Goal: Complete application form: Complete application form

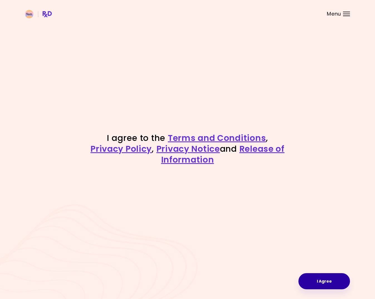
click at [319, 278] on button "I Agree" at bounding box center [323, 282] width 51 height 16
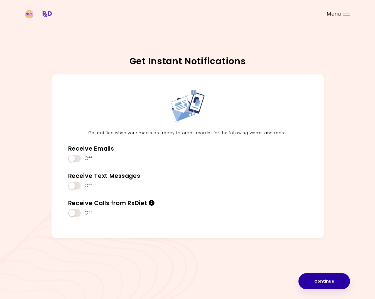
click at [321, 276] on button "Continue" at bounding box center [323, 282] width 51 height 16
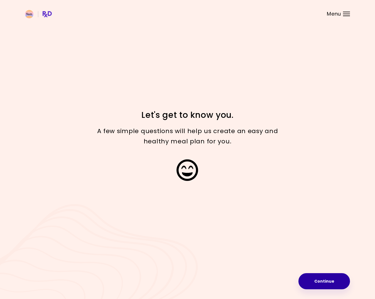
click at [326, 280] on button "Continue" at bounding box center [323, 282] width 51 height 16
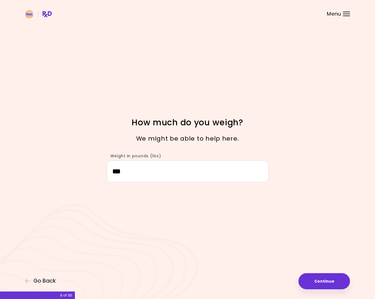
drag, startPoint x: 125, startPoint y: 169, endPoint x: 109, endPoint y: 171, distance: 16.0
click at [109, 171] on input "***" at bounding box center [187, 171] width 161 height 21
click at [132, 173] on input "Weight in pounds (lbs)" at bounding box center [187, 171] width 161 height 21
type input "***"
click at [314, 282] on button "Continue" at bounding box center [323, 282] width 51 height 16
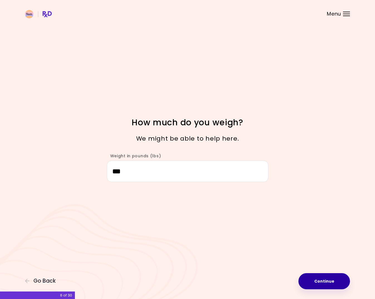
select select "****"
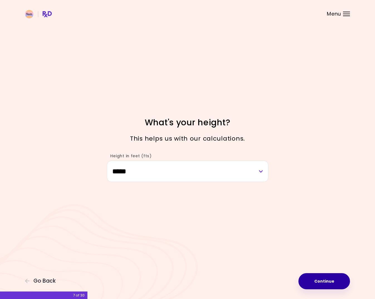
click at [312, 281] on button "Continue" at bounding box center [323, 282] width 51 height 16
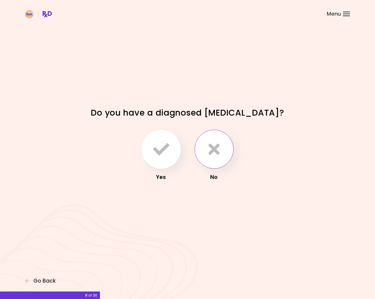
click at [208, 151] on icon "button" at bounding box center [213, 149] width 11 height 16
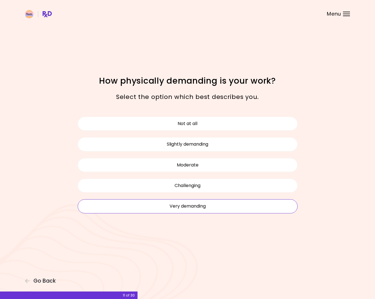
click at [173, 206] on button "Very demanding" at bounding box center [188, 207] width 220 height 14
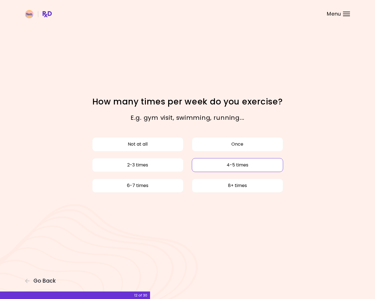
click at [201, 166] on button "4-5 times" at bounding box center [237, 165] width 91 height 14
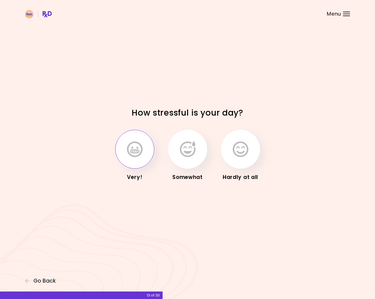
click at [137, 143] on icon "button" at bounding box center [135, 149] width 16 height 16
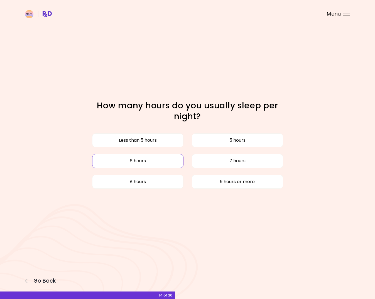
click at [136, 157] on button "6 hours" at bounding box center [137, 161] width 91 height 14
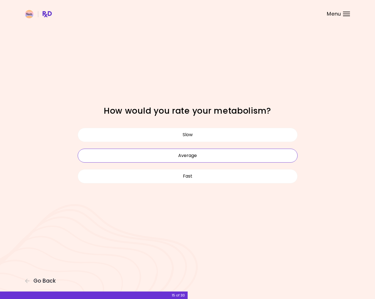
click at [178, 153] on button "Average" at bounding box center [188, 156] width 220 height 14
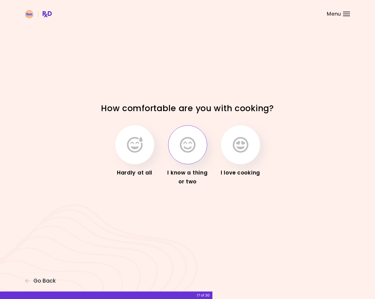
click at [185, 142] on icon "button" at bounding box center [188, 145] width 16 height 16
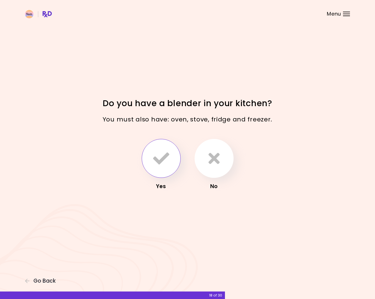
click at [161, 169] on button "button" at bounding box center [161, 158] width 39 height 39
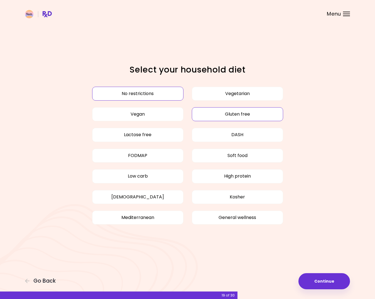
click at [209, 114] on button "Gluten free" at bounding box center [237, 114] width 91 height 14
click at [218, 222] on button "General wellness" at bounding box center [237, 218] width 91 height 14
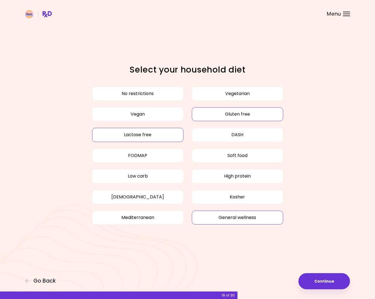
click at [170, 131] on button "Lactose free" at bounding box center [137, 135] width 91 height 14
click at [220, 182] on button "High protein" at bounding box center [237, 176] width 91 height 14
click at [316, 280] on button "Continue" at bounding box center [323, 282] width 51 height 16
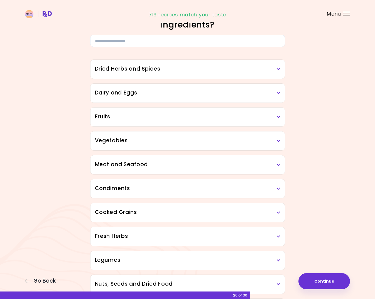
scroll to position [23, 0]
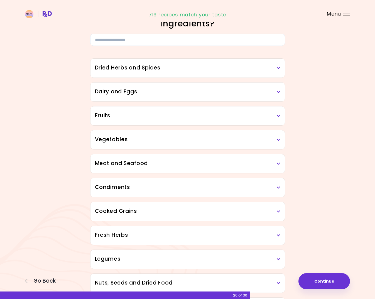
click at [112, 162] on h3 "Meat and Seafood" at bounding box center [187, 164] width 185 height 8
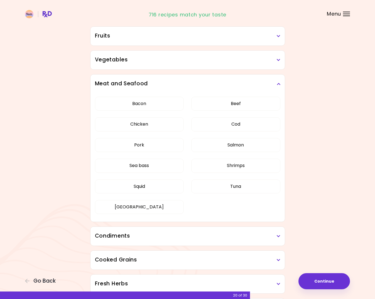
scroll to position [107, 0]
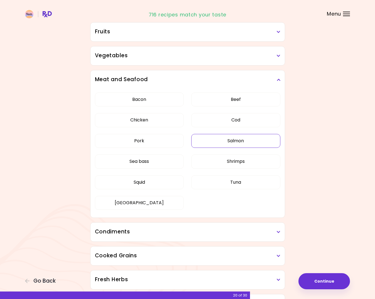
click at [230, 138] on button "Salmon" at bounding box center [235, 141] width 89 height 14
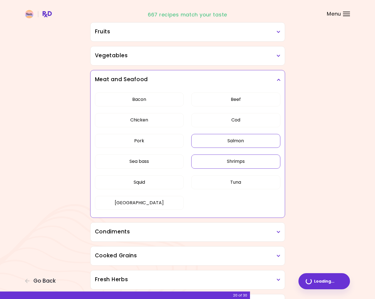
click at [225, 159] on button "Shrimps" at bounding box center [235, 162] width 89 height 14
click at [220, 181] on button "Tuna" at bounding box center [235, 183] width 89 height 14
click at [170, 184] on button "Squid" at bounding box center [139, 183] width 89 height 14
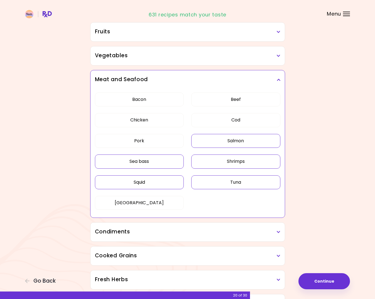
click at [169, 162] on button "Sea bass" at bounding box center [139, 162] width 89 height 14
click at [167, 142] on button "Pork" at bounding box center [139, 141] width 89 height 14
click at [163, 98] on button "Bacon" at bounding box center [139, 100] width 89 height 14
click at [255, 126] on button "Cod" at bounding box center [235, 120] width 89 height 14
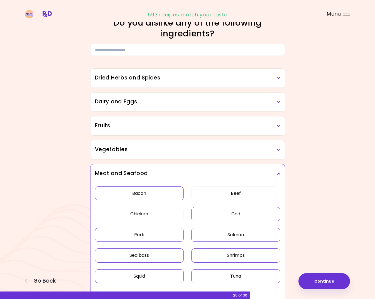
scroll to position [0, 0]
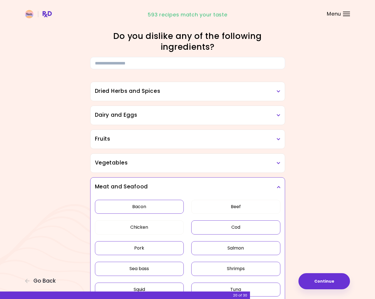
click at [265, 86] on div "Dried Herbs and Spices" at bounding box center [187, 91] width 194 height 19
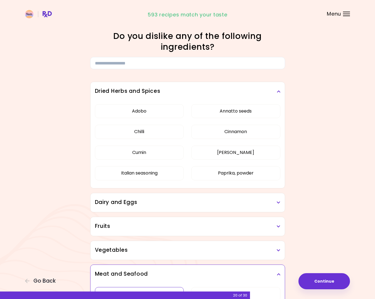
click at [265, 86] on div "Dried Herbs and Spices" at bounding box center [187, 91] width 194 height 19
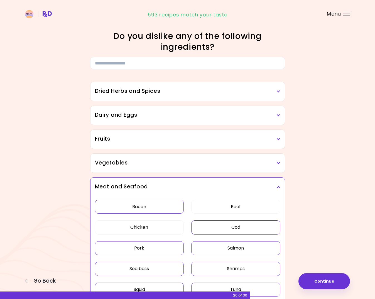
click at [249, 120] on div "Dairy and Eggs" at bounding box center [187, 115] width 194 height 19
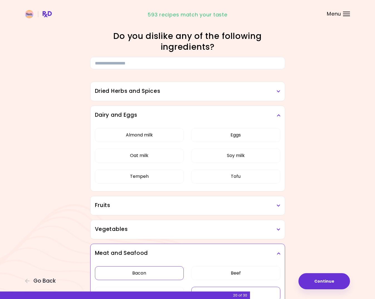
click at [272, 112] on h3 "Dairy and Eggs" at bounding box center [187, 115] width 185 height 8
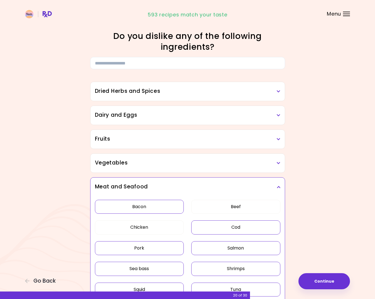
click at [261, 137] on h3 "Fruits" at bounding box center [187, 139] width 185 height 8
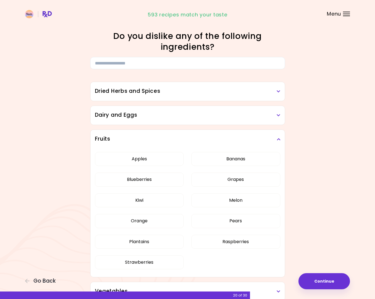
click at [261, 137] on h3 "Fruits" at bounding box center [187, 139] width 185 height 8
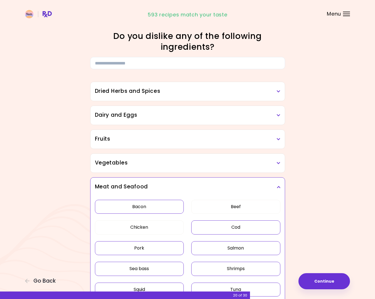
click at [253, 159] on div "Vegetables" at bounding box center [187, 163] width 194 height 19
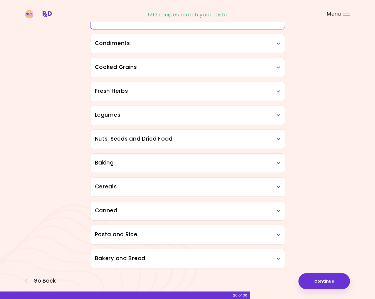
scroll to position [552, 0]
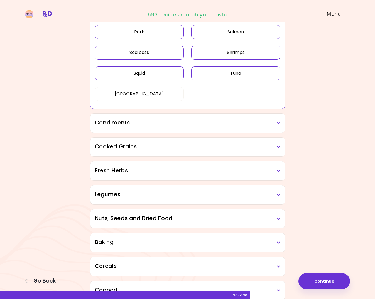
click at [275, 118] on div "Condiments" at bounding box center [187, 123] width 194 height 19
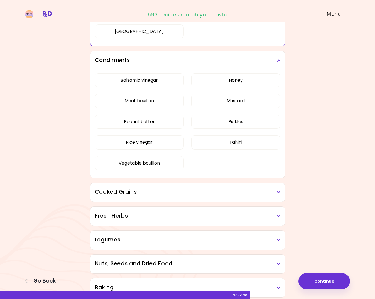
scroll to position [616, 0]
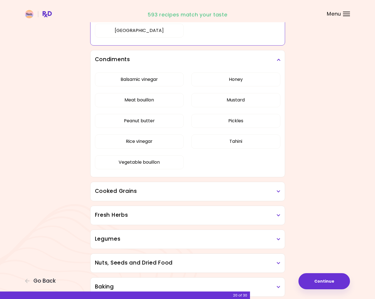
click at [145, 189] on h3 "Cooked Grains" at bounding box center [187, 192] width 185 height 8
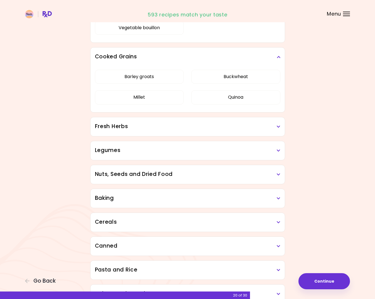
scroll to position [755, 0]
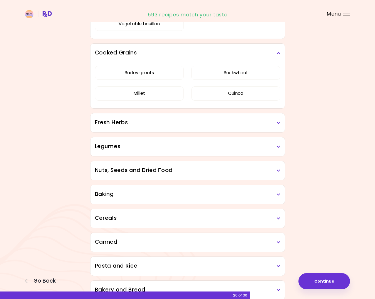
click at [172, 124] on h3 "Fresh Herbs" at bounding box center [187, 123] width 185 height 8
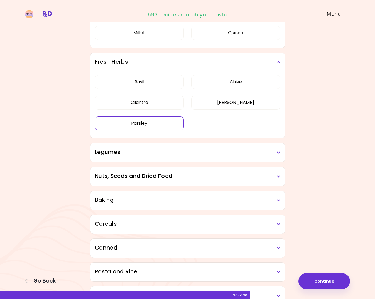
scroll to position [823, 0]
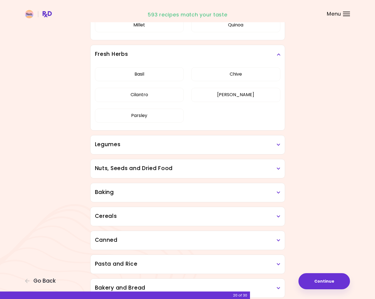
click at [160, 148] on h3 "Legumes" at bounding box center [187, 145] width 185 height 8
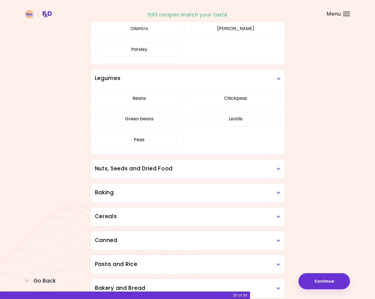
scroll to position [919, 0]
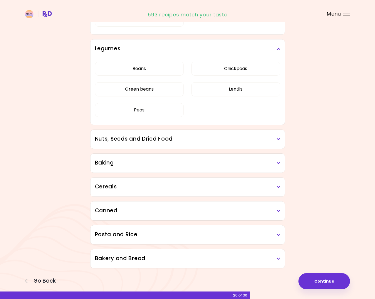
click at [240, 137] on h3 "Nuts, Seeds and Dried Food" at bounding box center [187, 139] width 185 height 8
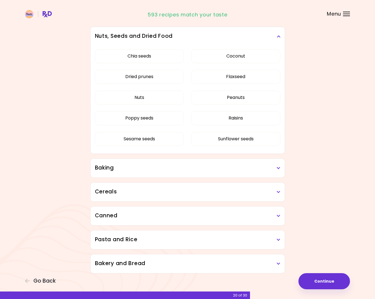
scroll to position [1027, 0]
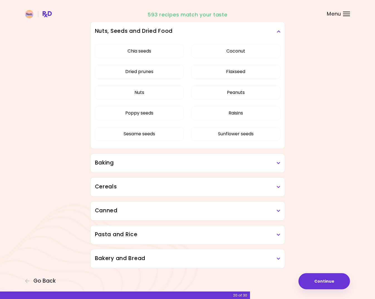
click at [225, 165] on h3 "Baking" at bounding box center [187, 163] width 185 height 8
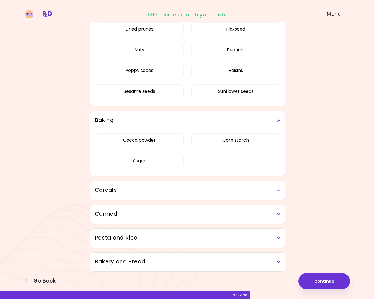
scroll to position [1073, 0]
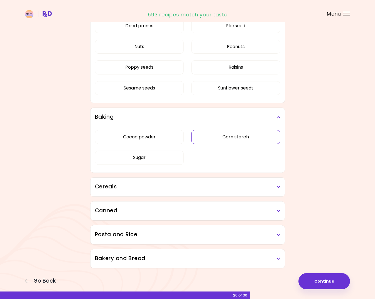
click at [221, 138] on button "Corn starch" at bounding box center [235, 137] width 89 height 14
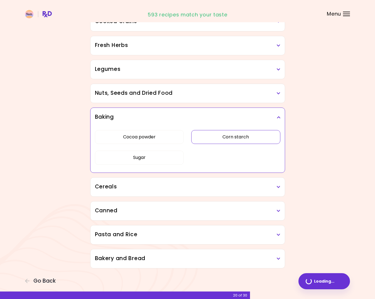
scroll to position [213, 0]
click at [201, 187] on h3 "Cereals" at bounding box center [187, 187] width 185 height 8
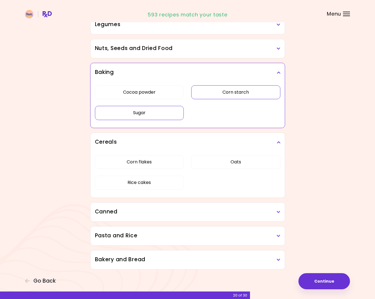
click at [161, 117] on button "Sugar" at bounding box center [139, 113] width 89 height 14
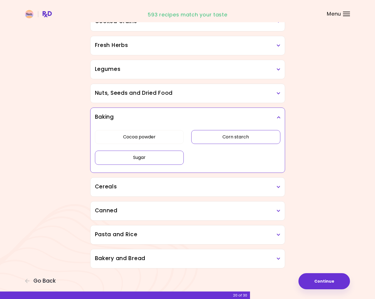
click at [223, 188] on h3 "Cereals" at bounding box center [187, 187] width 185 height 8
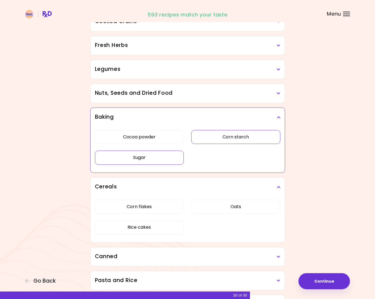
scroll to position [259, 0]
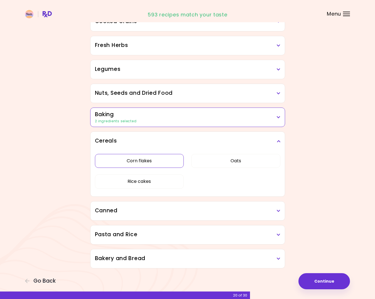
click at [169, 164] on button "Corn flakes" at bounding box center [139, 161] width 89 height 14
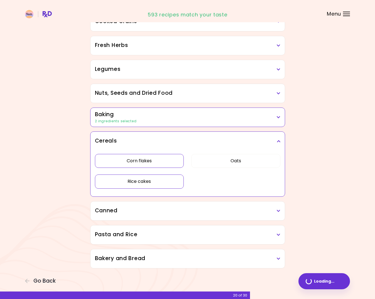
scroll to position [213, 0]
click at [173, 183] on button "Rice cakes" at bounding box center [139, 182] width 89 height 14
click at [217, 218] on div "Canned" at bounding box center [187, 211] width 194 height 19
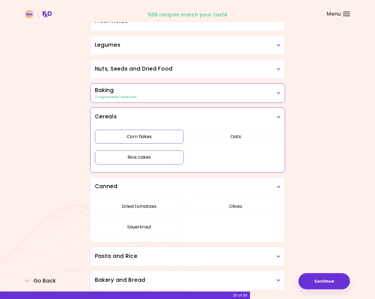
scroll to position [259, 0]
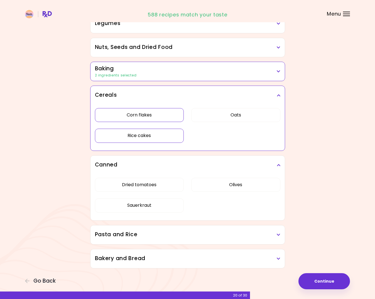
click at [206, 235] on h3 "Pasta and Rice" at bounding box center [187, 235] width 185 height 8
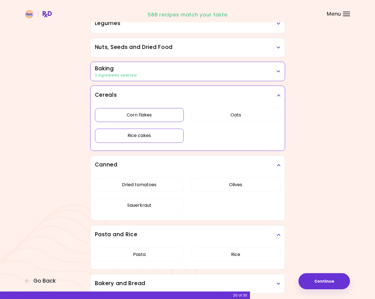
scroll to position [284, 0]
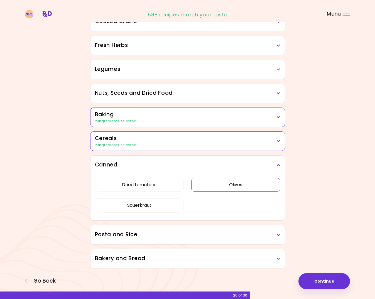
click at [228, 178] on button "Olives" at bounding box center [235, 185] width 89 height 14
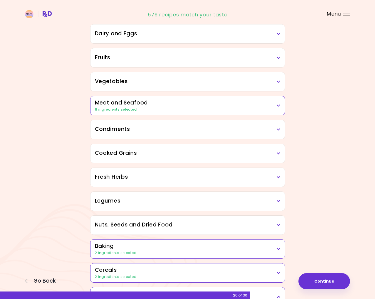
scroll to position [213, 0]
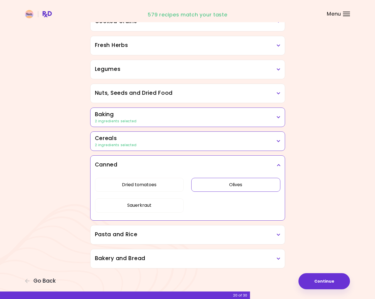
click at [179, 239] on h3 "Pasta and Rice" at bounding box center [187, 235] width 185 height 8
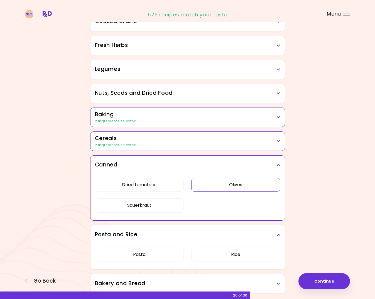
scroll to position [239, 0]
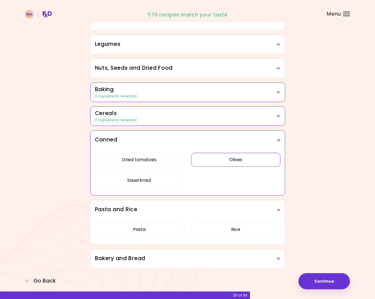
click at [146, 263] on div "Bakery and Bread" at bounding box center [187, 259] width 194 height 19
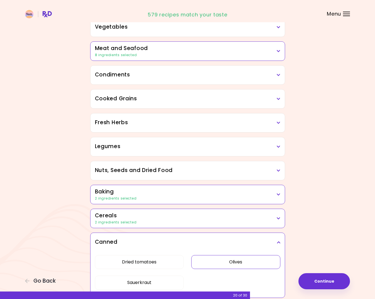
scroll to position [0, 0]
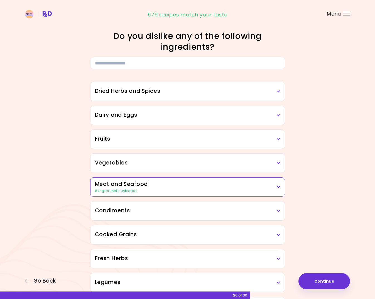
click at [190, 91] on h3 "Dried Herbs and Spices" at bounding box center [187, 91] width 185 height 8
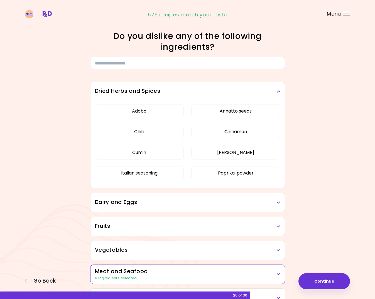
click at [104, 224] on h3 "Fruits" at bounding box center [187, 227] width 185 height 8
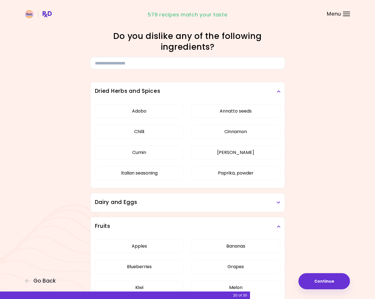
click at [111, 203] on h3 "Dairy and Eggs" at bounding box center [187, 203] width 185 height 8
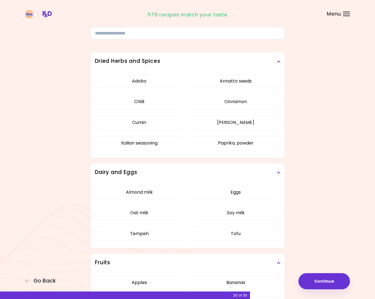
scroll to position [48, 0]
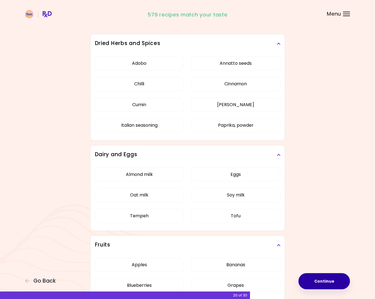
click at [316, 277] on button "Continue" at bounding box center [323, 282] width 51 height 16
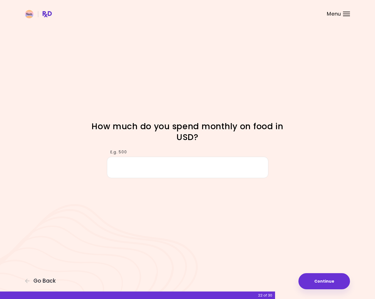
click at [144, 165] on input "E.g. 500" at bounding box center [187, 167] width 161 height 21
type input "***"
click at [311, 278] on button "Continue" at bounding box center [323, 282] width 51 height 16
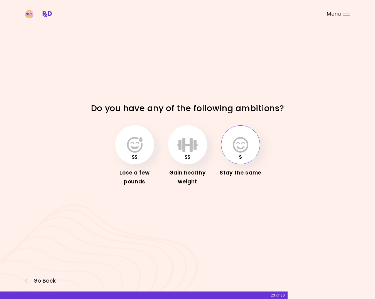
click at [239, 148] on icon "button" at bounding box center [241, 145] width 16 height 16
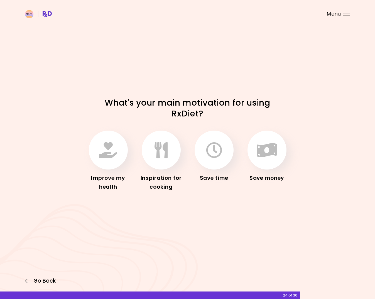
click at [30, 282] on icon "button" at bounding box center [27, 281] width 5 height 5
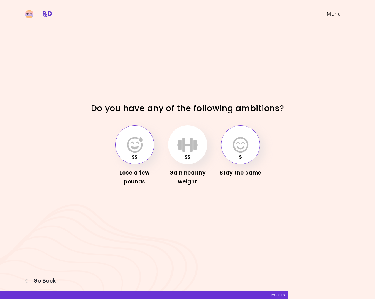
click at [135, 135] on button "button" at bounding box center [134, 145] width 39 height 39
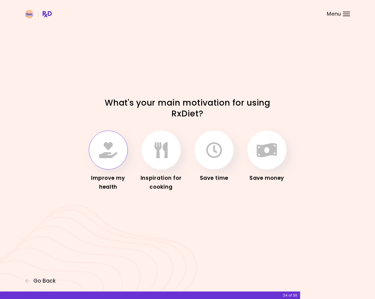
click at [120, 155] on button "button" at bounding box center [108, 150] width 39 height 39
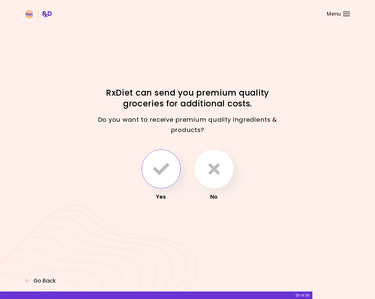
click at [166, 169] on icon "button" at bounding box center [161, 169] width 16 height 16
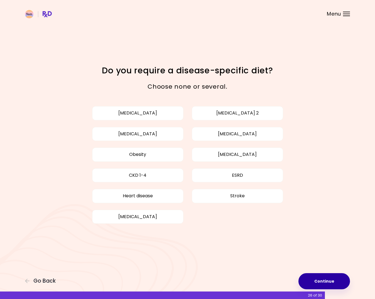
click at [325, 288] on button "Continue" at bounding box center [323, 282] width 51 height 16
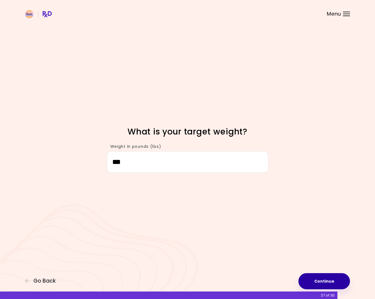
type input "***"
click at [309, 277] on button "Continue" at bounding box center [323, 282] width 51 height 16
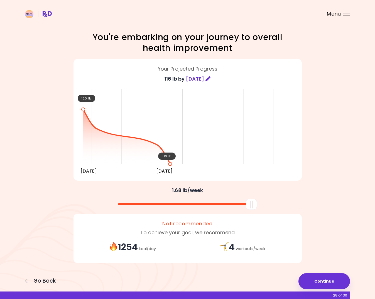
drag, startPoint x: 186, startPoint y: 208, endPoint x: 266, endPoint y: 203, distance: 80.1
click at [266, 203] on div at bounding box center [188, 202] width 234 height 15
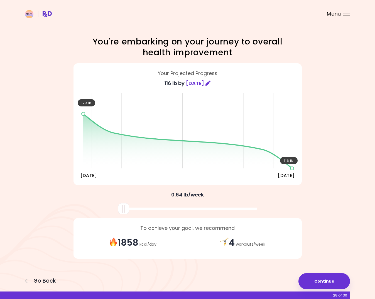
drag, startPoint x: 249, startPoint y: 202, endPoint x: 111, endPoint y: 204, distance: 137.2
click at [111, 204] on div at bounding box center [188, 207] width 234 height 15
drag, startPoint x: 127, startPoint y: 209, endPoint x: 111, endPoint y: 204, distance: 16.6
click at [111, 204] on div at bounding box center [188, 207] width 234 height 15
click at [336, 276] on button "Continue" at bounding box center [323, 282] width 51 height 16
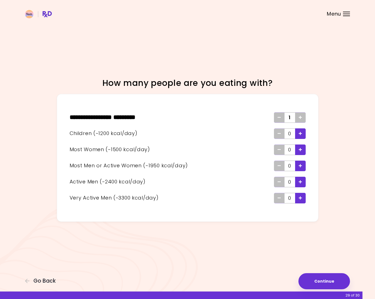
click at [296, 134] on div "Add - Child" at bounding box center [300, 134] width 11 height 11
click at [299, 134] on icon "Add - Child" at bounding box center [300, 134] width 3 height 4
click at [301, 166] on icon "Add - Man or Active Woman" at bounding box center [300, 166] width 3 height 4
click at [323, 279] on button "Continue" at bounding box center [323, 282] width 51 height 16
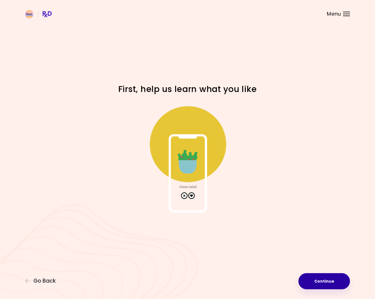
click at [318, 278] on button "Continue" at bounding box center [323, 282] width 51 height 16
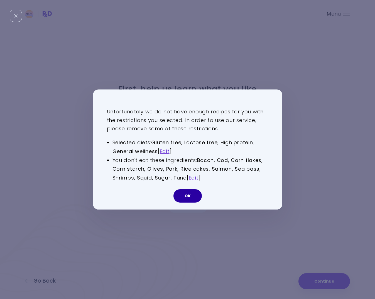
click at [191, 198] on button "OK" at bounding box center [187, 196] width 28 height 13
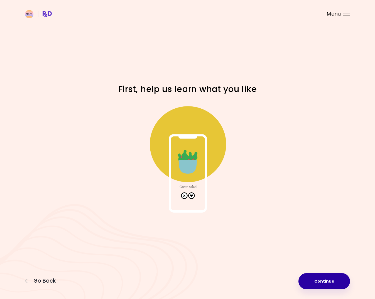
click at [324, 287] on button "Continue" at bounding box center [323, 282] width 51 height 16
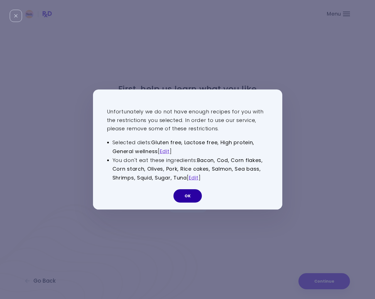
click at [181, 193] on button "OK" at bounding box center [187, 196] width 28 height 13
